Goal: Use online tool/utility: Use online tool/utility

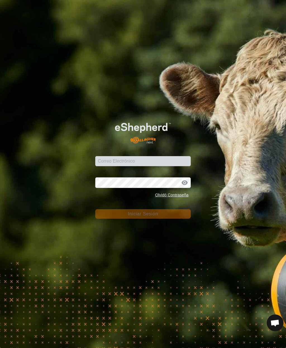
click at [110, 159] on input "Correo Electrónico" at bounding box center [142, 161] width 95 height 10
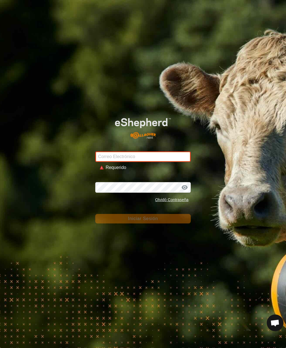
type input "[PERSON_NAME][EMAIL_ADDRESS][DOMAIN_NAME]"
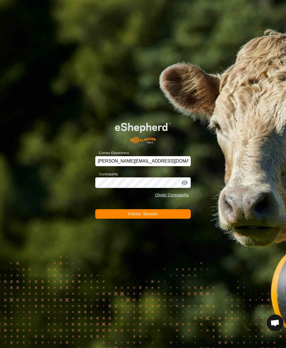
click at [138, 216] on span "Iniciar Sesión" at bounding box center [143, 213] width 30 height 5
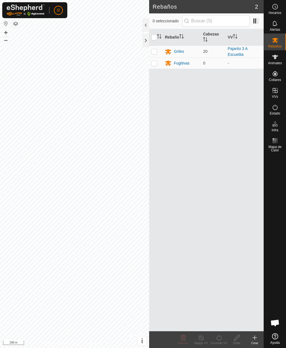
click at [156, 52] on p-checkbox at bounding box center [154, 51] width 6 height 4
checkbox input "true"
click at [275, 61] on span "Animales" at bounding box center [275, 62] width 14 height 3
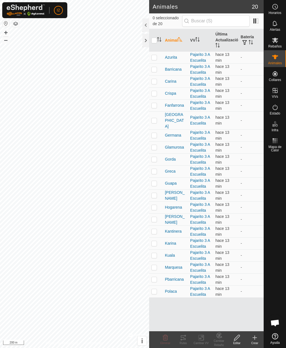
click at [152, 41] on input "checkbox" at bounding box center [154, 41] width 6 height 6
checkbox input "true"
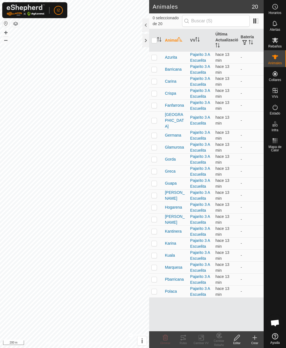
checkbox input "true"
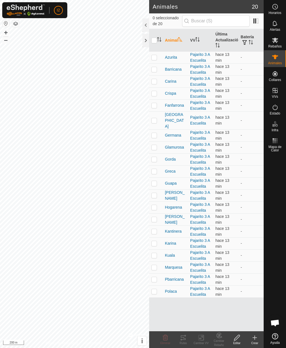
checkbox input "true"
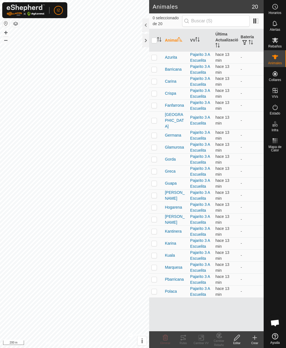
checkbox input "true"
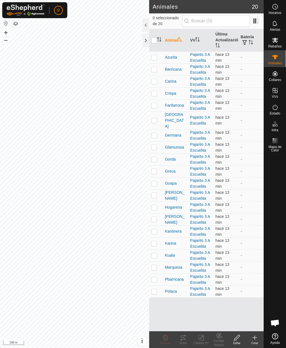
checkbox input "true"
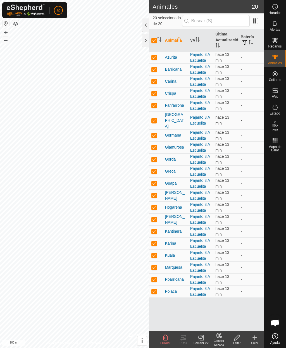
click at [154, 41] on input "checkbox" at bounding box center [154, 41] width 6 height 6
checkbox input "false"
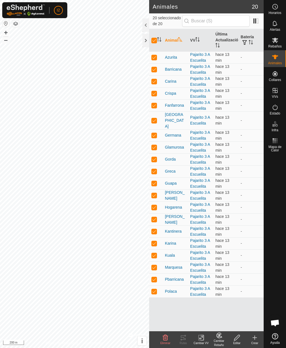
checkbox input "false"
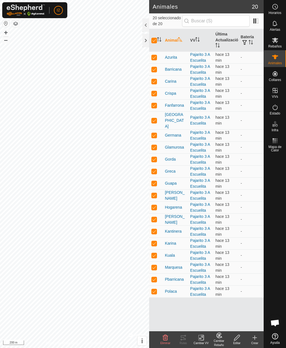
checkbox input "false"
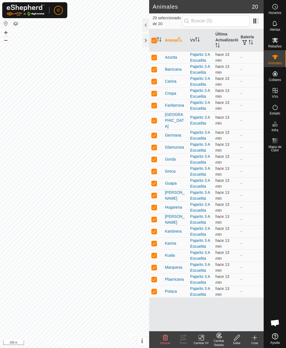
checkbox input "false"
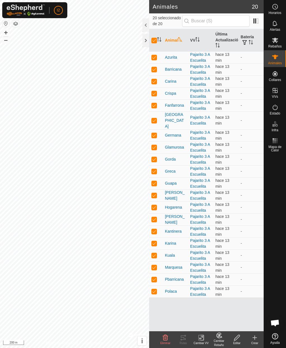
checkbox input "false"
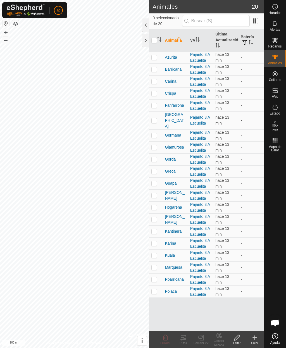
click at [157, 57] on p-checkbox at bounding box center [154, 57] width 6 height 4
checkbox input "true"
click at [152, 73] on td at bounding box center [155, 69] width 13 height 12
checkbox input "true"
click at [154, 80] on p-checkbox at bounding box center [154, 81] width 6 height 4
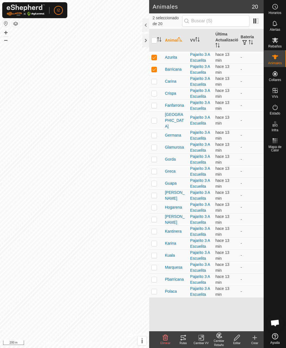
checkbox input "true"
click at [154, 93] on p-checkbox at bounding box center [154, 93] width 6 height 4
checkbox input "true"
click at [156, 107] on p-checkbox at bounding box center [154, 105] width 6 height 4
checkbox input "true"
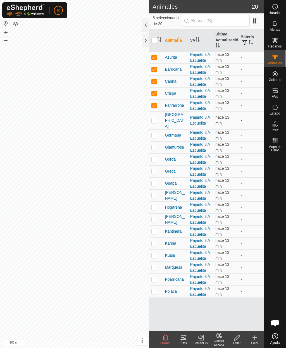
click at [154, 118] on p-checkbox at bounding box center [154, 120] width 6 height 4
checkbox input "true"
click at [157, 133] on p-checkbox at bounding box center [154, 135] width 6 height 4
checkbox input "true"
click at [154, 145] on p-checkbox at bounding box center [154, 147] width 6 height 4
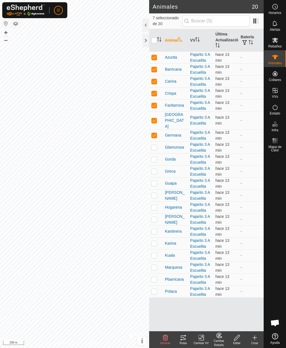
checkbox input "true"
click at [155, 156] on td at bounding box center [155, 159] width 13 height 12
checkbox input "true"
click at [156, 169] on p-checkbox at bounding box center [154, 171] width 6 height 4
checkbox input "true"
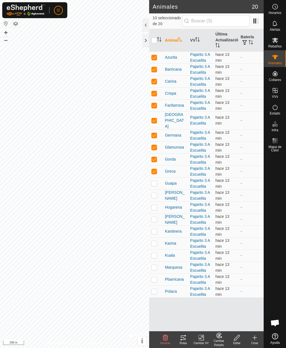
click at [157, 178] on td at bounding box center [155, 183] width 13 height 12
click at [153, 181] on p-checkbox at bounding box center [154, 183] width 6 height 4
checkbox input "false"
click at [185, 340] on icon at bounding box center [183, 337] width 5 height 4
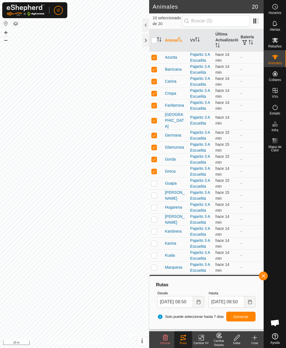
click at [199, 302] on icon "Choose Date" at bounding box center [198, 302] width 4 height 4
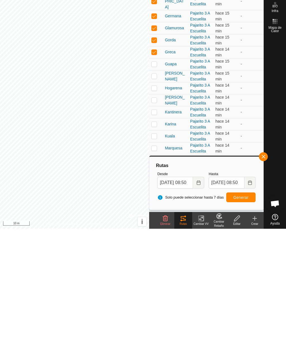
click at [238, 314] on span "Generar" at bounding box center [240, 316] width 15 height 4
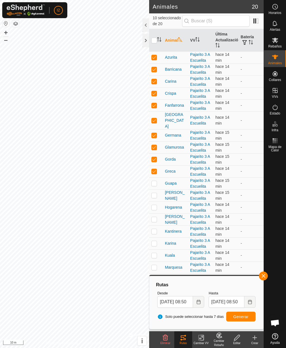
click at [146, 40] on div at bounding box center [145, 40] width 7 height 13
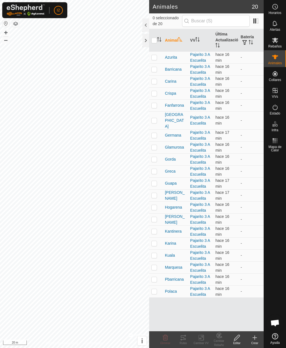
click at [153, 55] on p-checkbox at bounding box center [154, 57] width 6 height 4
checkbox input "true"
click at [189, 338] on tracks-svg-icon at bounding box center [183, 337] width 18 height 7
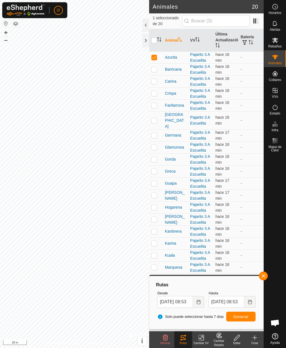
click at [156, 68] on p-checkbox at bounding box center [154, 69] width 6 height 4
checkbox input "true"
click at [186, 340] on icon at bounding box center [183, 337] width 7 height 7
click at [156, 59] on p-checkbox at bounding box center [154, 57] width 6 height 4
checkbox input "false"
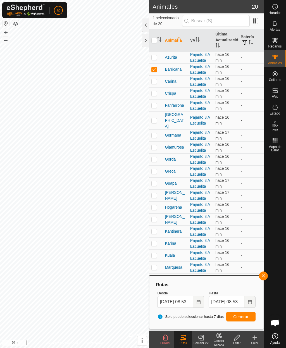
click at [183, 339] on icon at bounding box center [183, 337] width 5 height 4
click at [243, 314] on span "Generar" at bounding box center [240, 316] width 15 height 4
click at [158, 70] on td at bounding box center [155, 69] width 13 height 12
checkbox input "false"
click at [155, 80] on p-checkbox at bounding box center [154, 81] width 6 height 4
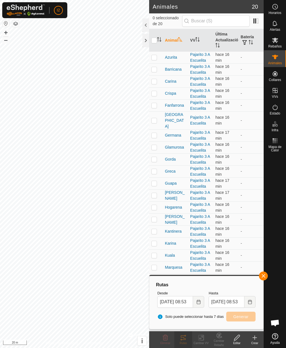
checkbox input "true"
click at [242, 314] on span "Generar" at bounding box center [240, 316] width 15 height 4
click at [157, 93] on td at bounding box center [155, 93] width 13 height 12
checkbox input "true"
click at [154, 83] on p-checkbox at bounding box center [154, 81] width 6 height 4
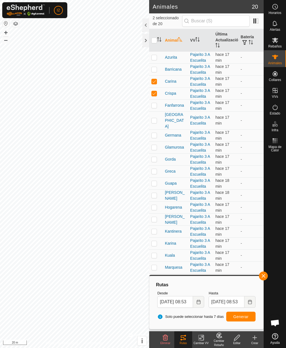
checkbox input "false"
click at [241, 316] on span "Generar" at bounding box center [240, 316] width 15 height 4
click at [154, 107] on p-checkbox at bounding box center [154, 105] width 6 height 4
checkbox input "true"
click at [154, 95] on p-checkbox at bounding box center [154, 93] width 6 height 4
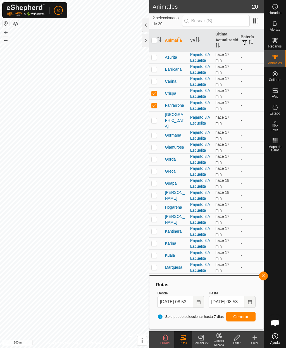
checkbox input "false"
click at [239, 316] on span "Generar" at bounding box center [240, 316] width 15 height 4
click at [154, 119] on p-checkbox at bounding box center [154, 120] width 6 height 4
checkbox input "true"
click at [158, 106] on td at bounding box center [155, 105] width 13 height 12
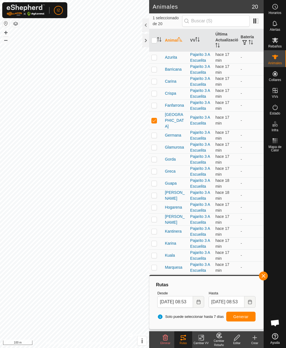
checkbox input "false"
click at [240, 316] on span "Generar" at bounding box center [240, 316] width 15 height 4
click at [156, 133] on p-checkbox at bounding box center [154, 135] width 6 height 4
checkbox input "true"
click at [240, 317] on span "Generar" at bounding box center [240, 316] width 15 height 4
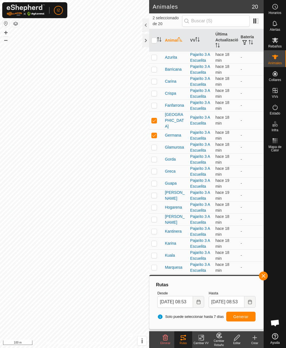
click at [155, 145] on p-checkbox at bounding box center [154, 147] width 6 height 4
checkbox input "true"
click at [157, 118] on p-checkbox at bounding box center [154, 120] width 6 height 4
checkbox input "false"
click at [153, 132] on td at bounding box center [155, 135] width 13 height 12
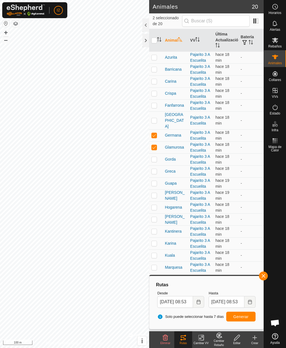
checkbox input "false"
click at [240, 317] on span "Generar" at bounding box center [240, 316] width 15 height 4
click at [157, 157] on p-checkbox at bounding box center [154, 159] width 6 height 4
checkbox input "true"
click at [154, 145] on p-checkbox at bounding box center [154, 147] width 6 height 4
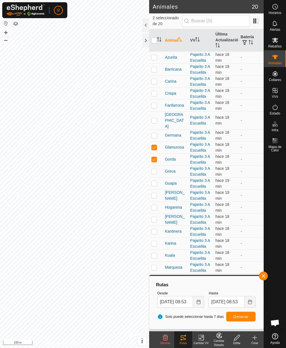
checkbox input "false"
click at [243, 317] on span "Generar" at bounding box center [240, 316] width 15 height 4
click at [157, 169] on p-checkbox at bounding box center [154, 171] width 6 height 4
checkbox input "true"
click at [154, 157] on p-checkbox at bounding box center [154, 159] width 6 height 4
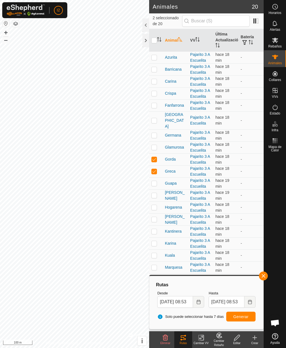
checkbox input "false"
click at [242, 318] on span "Generar" at bounding box center [240, 316] width 15 height 4
click at [156, 181] on p-checkbox at bounding box center [154, 183] width 6 height 4
checkbox input "true"
click at [155, 169] on p-checkbox at bounding box center [154, 171] width 6 height 4
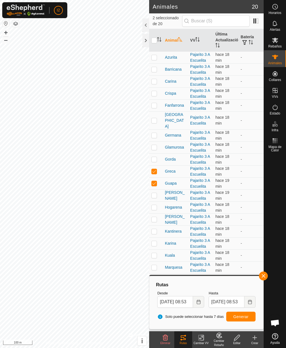
checkbox input "false"
click at [245, 317] on span "Generar" at bounding box center [240, 316] width 15 height 4
click at [154, 193] on p-checkbox at bounding box center [154, 195] width 6 height 4
checkbox input "true"
click at [155, 181] on p-checkbox at bounding box center [154, 183] width 6 height 4
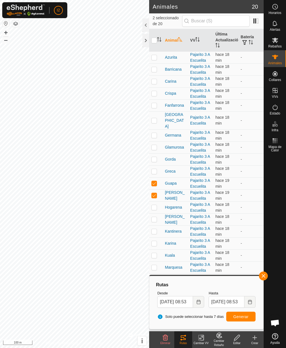
checkbox input "false"
click at [241, 316] on span "Generar" at bounding box center [240, 316] width 15 height 4
click at [155, 205] on p-checkbox at bounding box center [154, 207] width 6 height 4
checkbox input "true"
click at [156, 193] on p-checkbox at bounding box center [154, 195] width 6 height 4
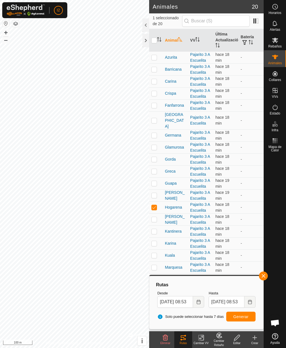
checkbox input "false"
click at [246, 315] on span "Generar" at bounding box center [240, 316] width 15 height 4
click at [154, 217] on td at bounding box center [155, 219] width 13 height 12
checkbox input "true"
click at [156, 204] on td at bounding box center [155, 207] width 13 height 12
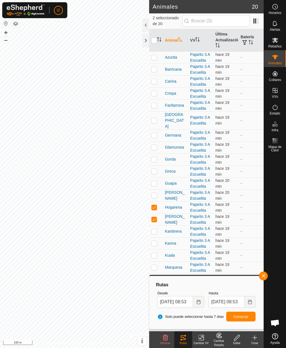
checkbox input "false"
click at [240, 316] on span "Generar" at bounding box center [240, 316] width 15 height 4
click at [155, 229] on p-checkbox at bounding box center [154, 231] width 6 height 4
checkbox input "true"
click at [155, 217] on p-checkbox at bounding box center [154, 219] width 6 height 4
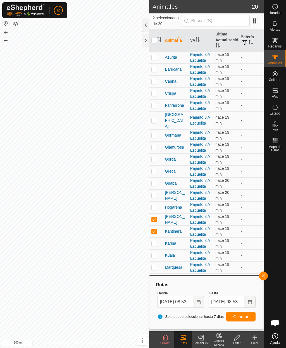
checkbox input "false"
click at [242, 320] on button "Generar" at bounding box center [240, 317] width 29 height 10
click at [158, 238] on td at bounding box center [155, 243] width 13 height 12
checkbox input "true"
click at [157, 225] on td at bounding box center [155, 231] width 13 height 12
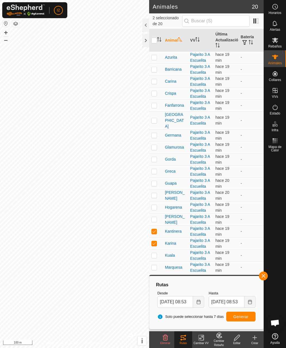
checkbox input "false"
click at [243, 321] on button "Generar" at bounding box center [240, 317] width 29 height 10
click at [157, 253] on p-checkbox at bounding box center [154, 255] width 6 height 4
checkbox input "true"
click at [157, 238] on td at bounding box center [155, 243] width 13 height 12
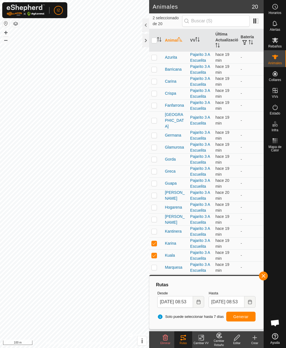
checkbox input "false"
click at [245, 317] on span "Generar" at bounding box center [240, 316] width 15 height 4
click at [159, 261] on td at bounding box center [155, 267] width 13 height 12
checkbox input "true"
click at [156, 253] on p-checkbox at bounding box center [154, 255] width 6 height 4
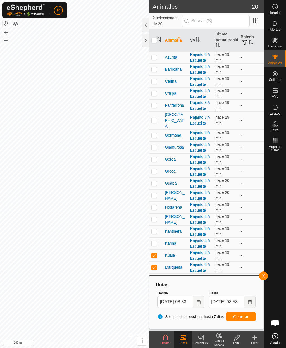
checkbox input "false"
click at [243, 315] on span "Generar" at bounding box center [240, 316] width 15 height 4
click at [157, 273] on td at bounding box center [155, 279] width 13 height 12
checkbox input "true"
click at [156, 261] on td at bounding box center [155, 267] width 13 height 12
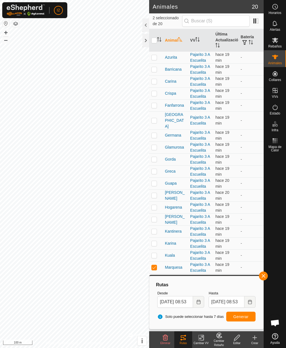
checkbox input "false"
click at [241, 313] on button "Generar" at bounding box center [240, 317] width 29 height 10
click at [263, 276] on span "button" at bounding box center [263, 276] width 4 height 4
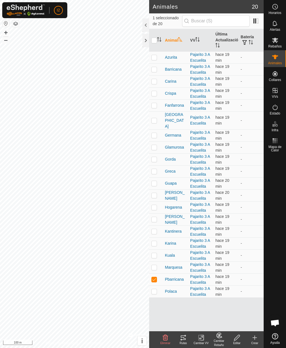
click at [154, 289] on p-checkbox at bounding box center [154, 291] width 6 height 4
checkbox input "true"
click at [157, 273] on td at bounding box center [155, 279] width 13 height 12
checkbox input "false"
click at [185, 337] on icon at bounding box center [183, 337] width 7 height 7
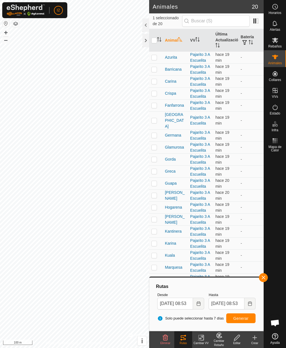
click at [242, 319] on span "Generar" at bounding box center [240, 318] width 15 height 4
click at [263, 278] on span "button" at bounding box center [263, 277] width 4 height 4
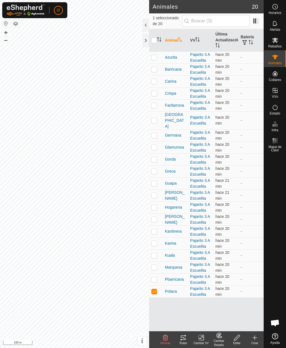
click at [154, 288] on td at bounding box center [155, 291] width 13 height 12
checkbox input "false"
click at [145, 45] on div at bounding box center [145, 40] width 7 height 13
